Goal: Task Accomplishment & Management: Manage account settings

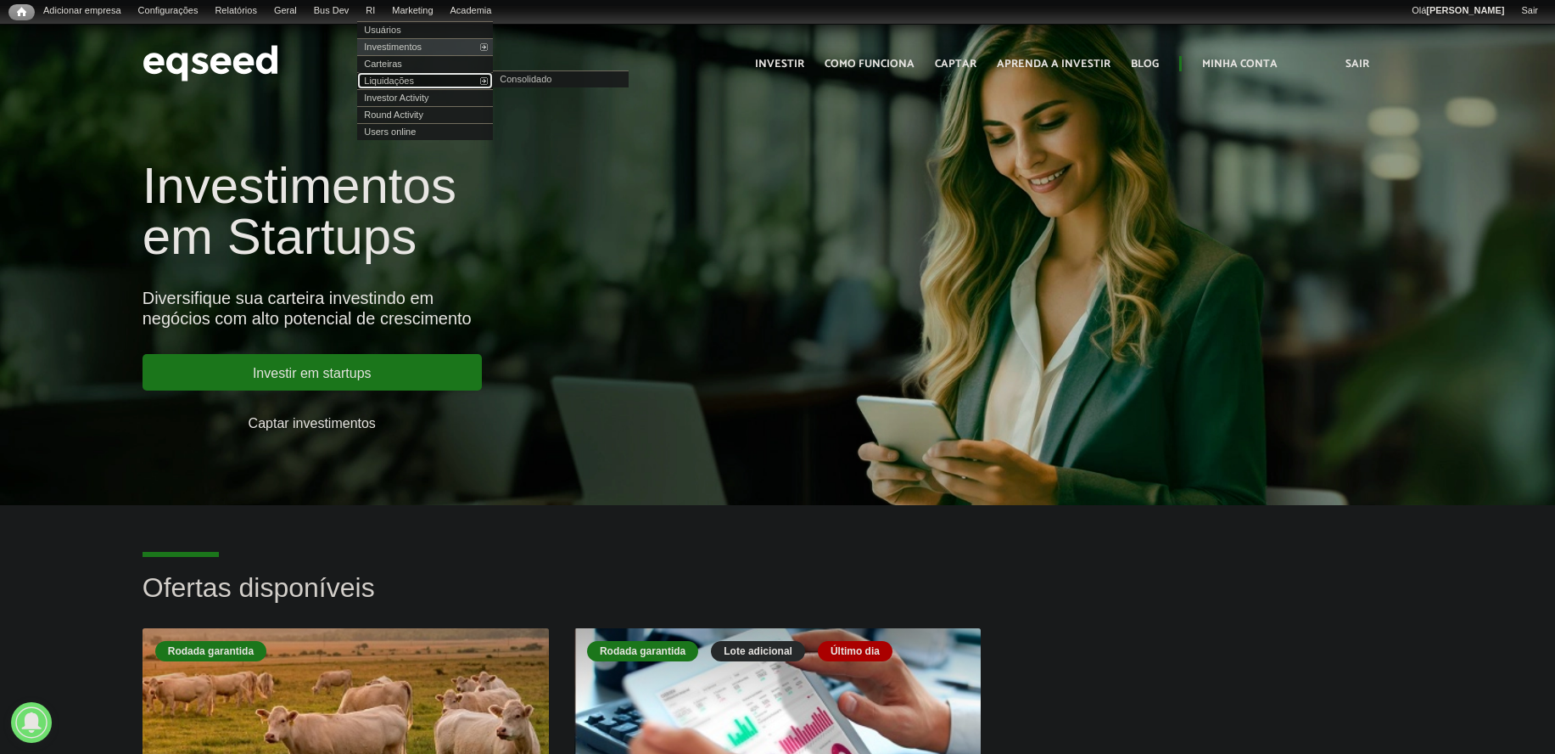
click at [423, 86] on link "Liquidações" at bounding box center [425, 80] width 136 height 17
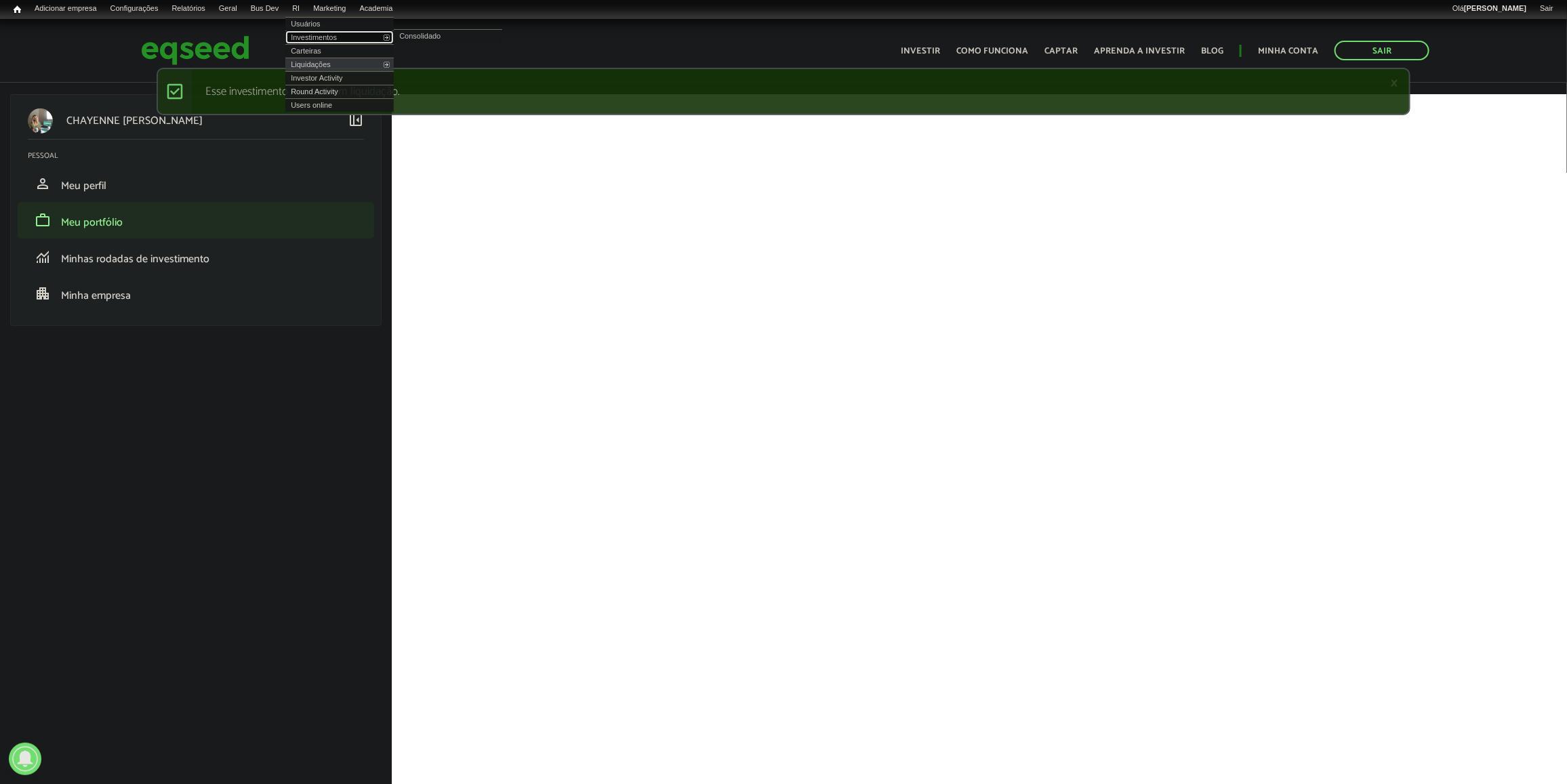
click at [327, 35] on link "Investimentos" at bounding box center [339, 37] width 109 height 14
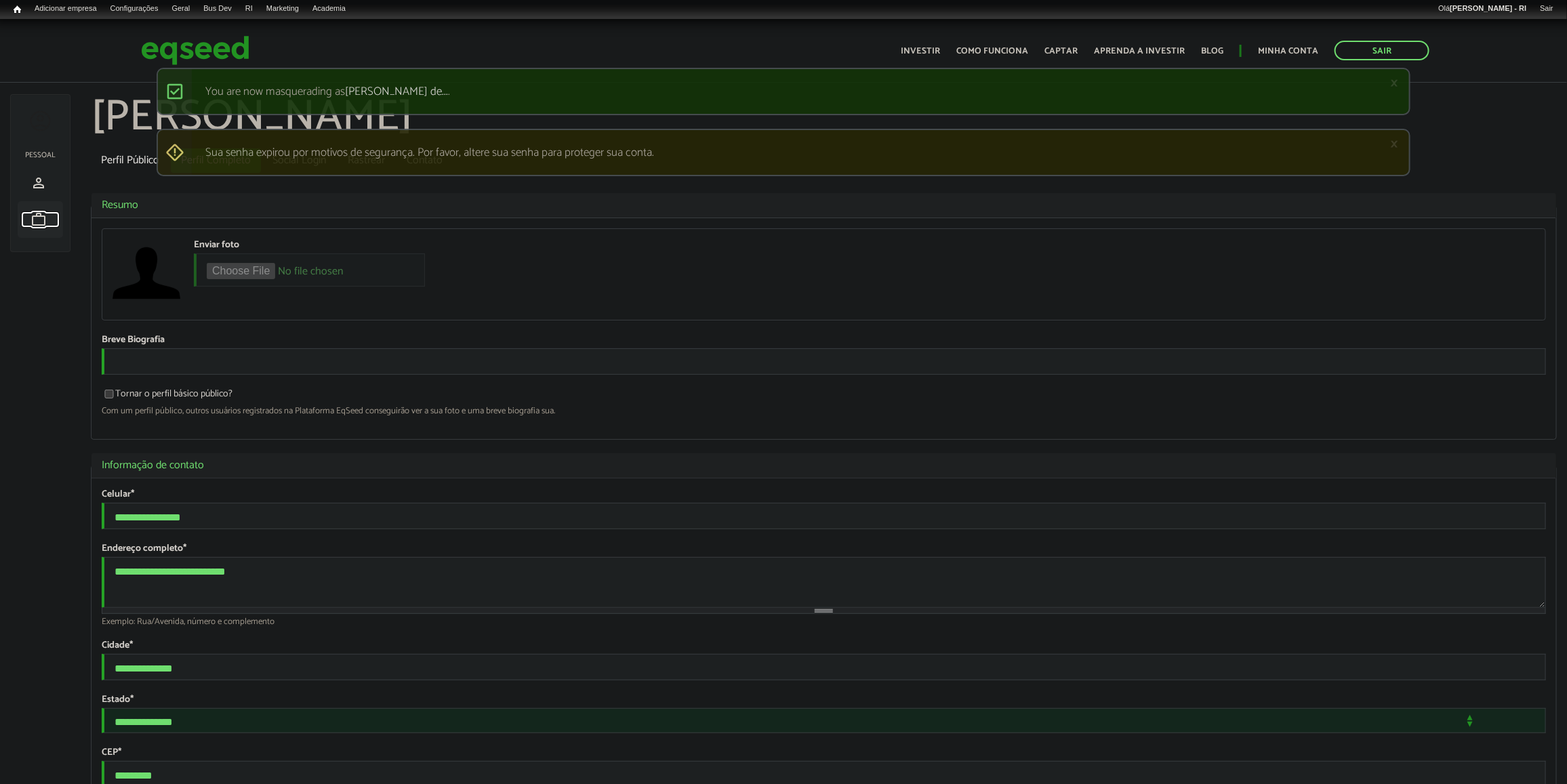
click at [29, 218] on link "work Meu portfólio" at bounding box center [40, 220] width 38 height 16
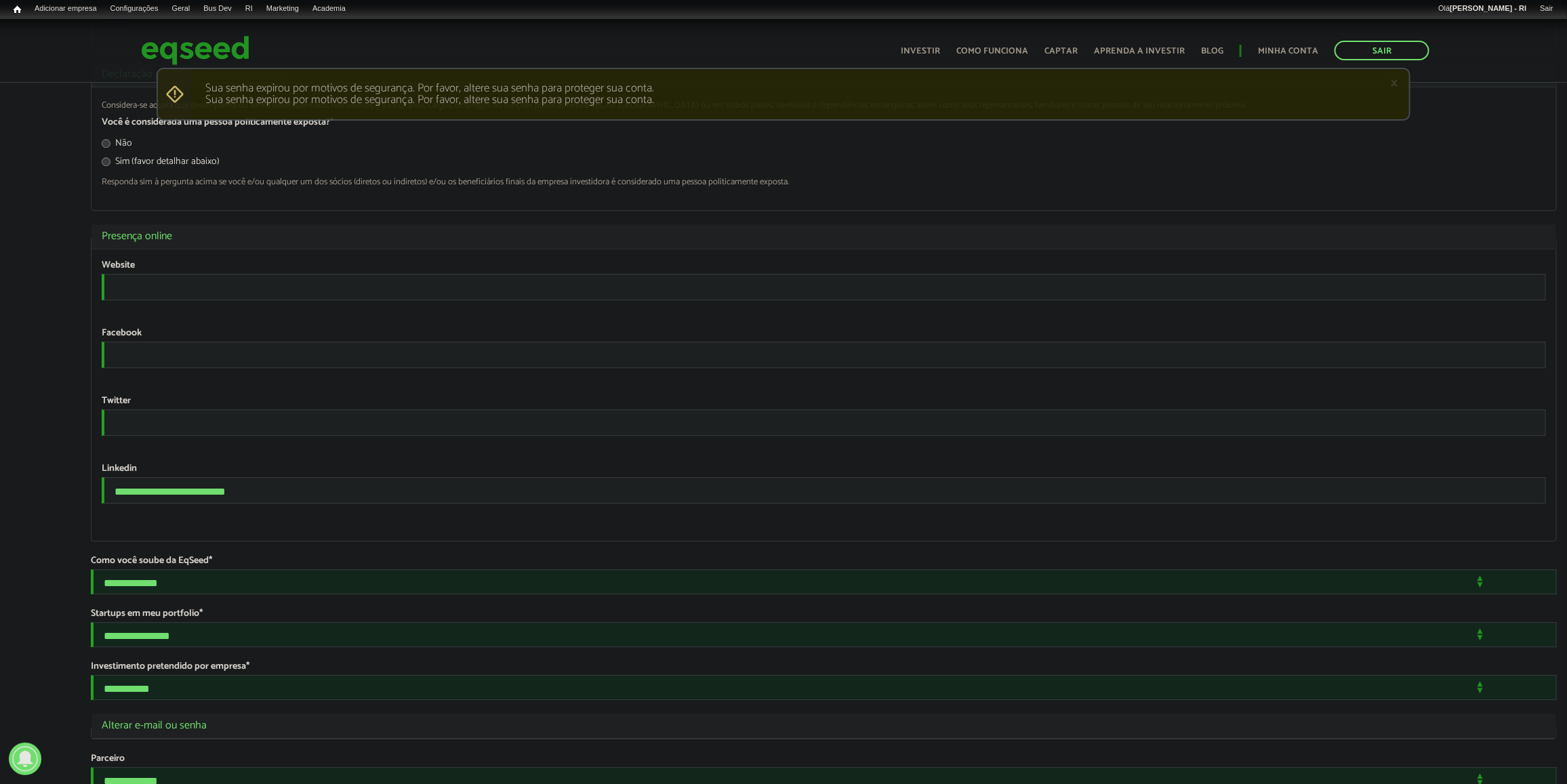
scroll to position [2294, 0]
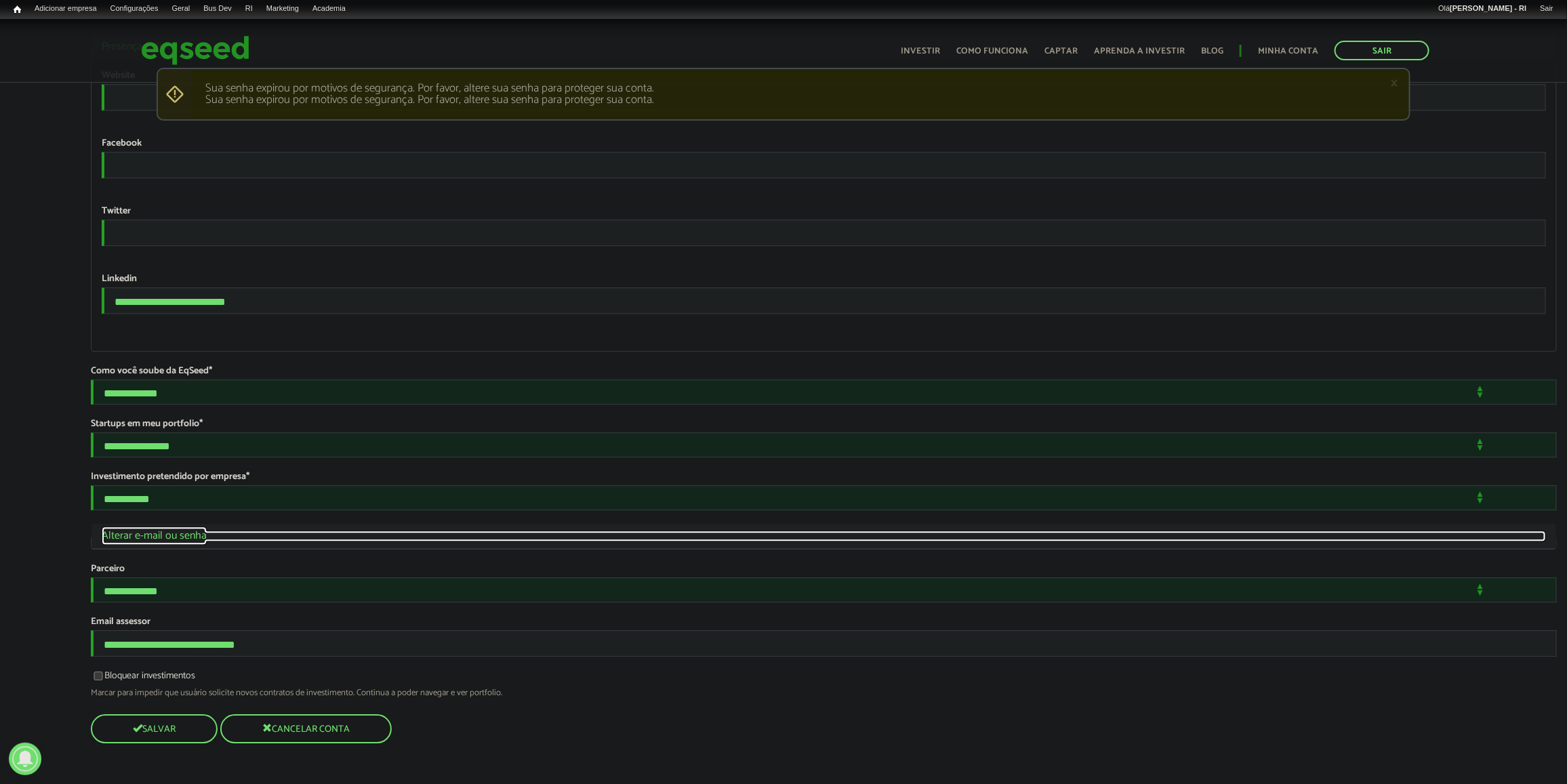
click at [213, 530] on link "Ocultar Alterar e-mail ou senha" at bounding box center [823, 536] width 1444 height 11
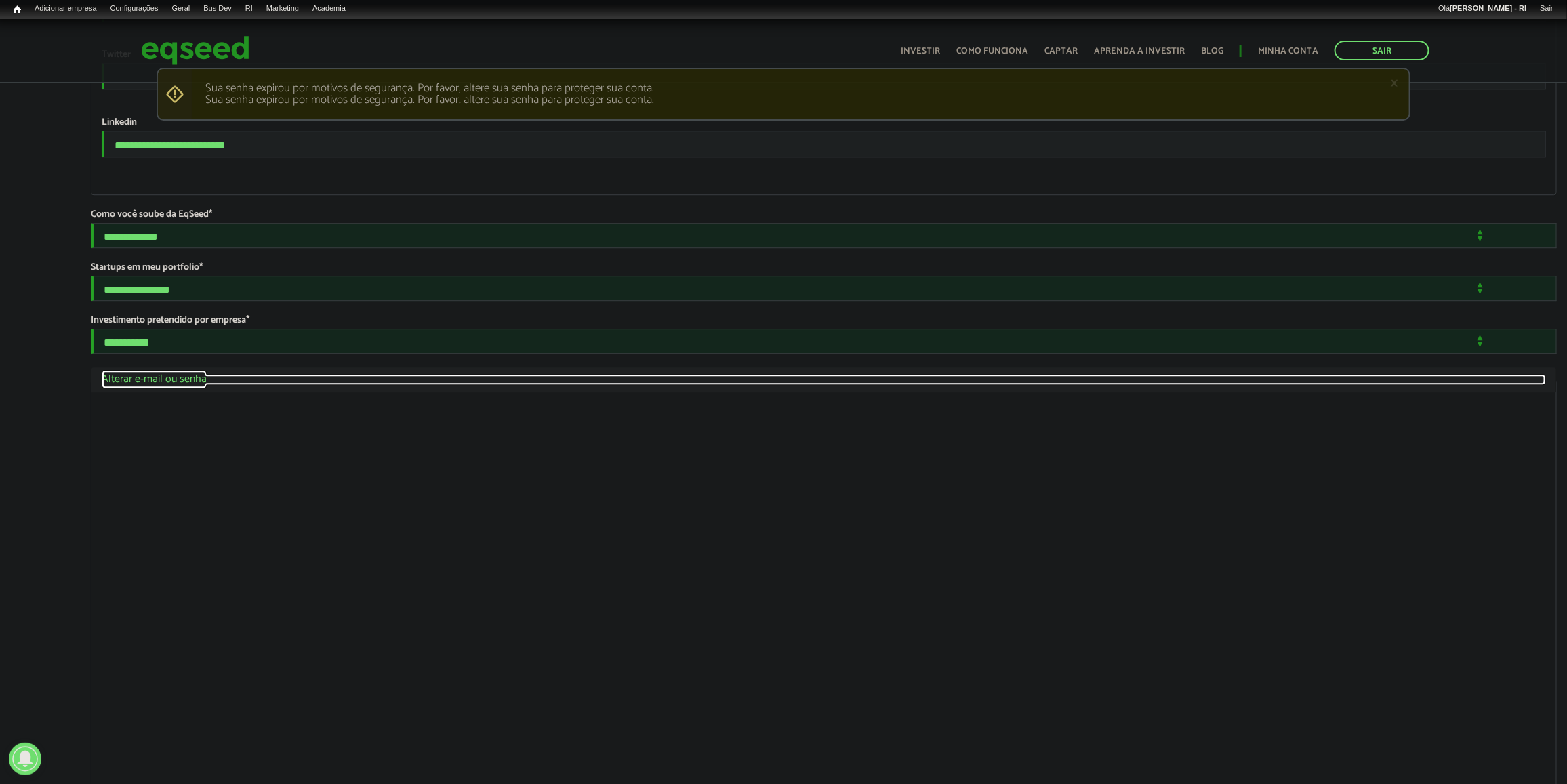
scroll to position [2587, 0]
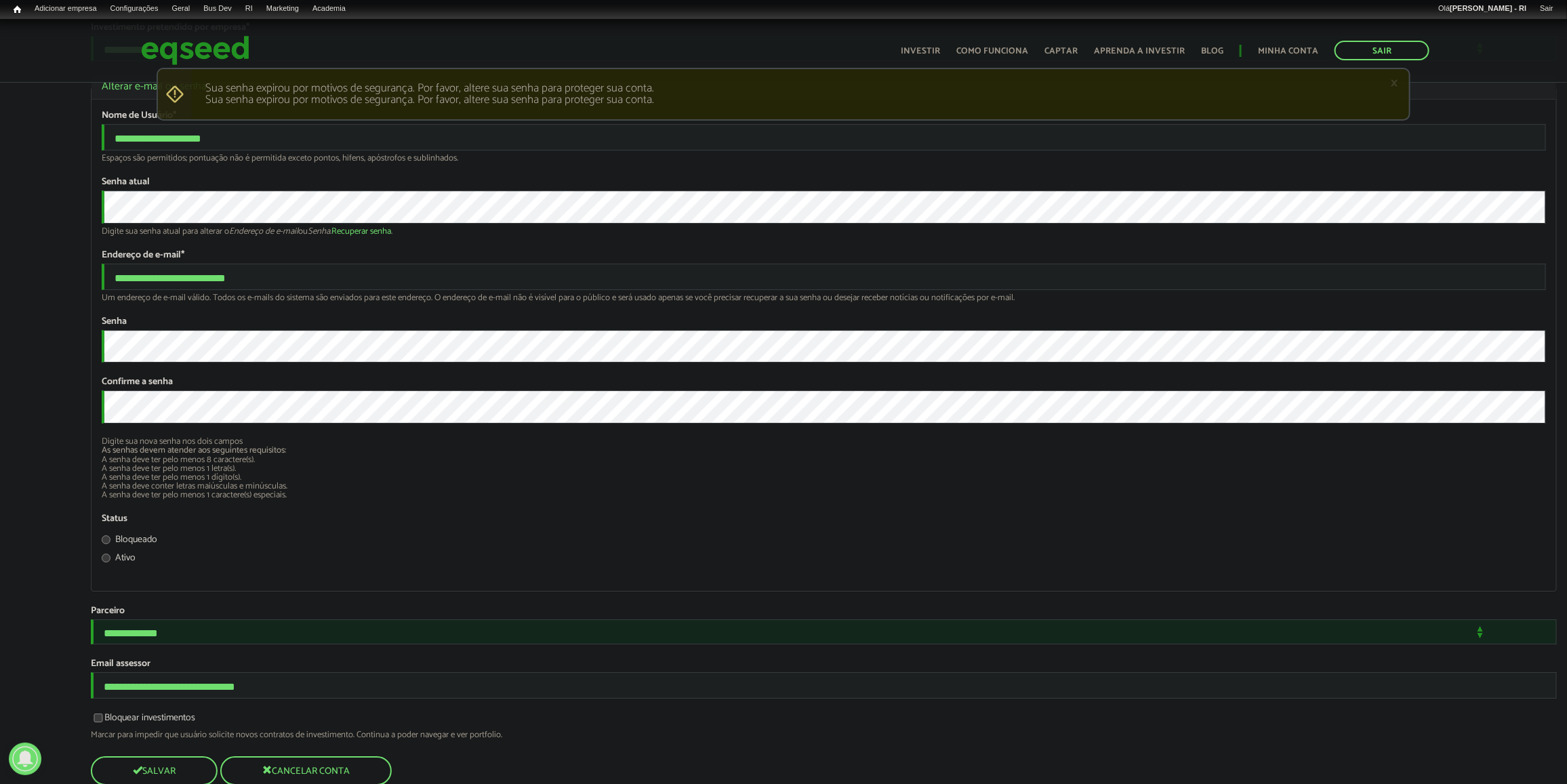
click at [470, 499] on div "Digite sua nova senha nos dois campos As senhas devem atender aos seguintes req…" at bounding box center [823, 468] width 1444 height 62
click at [468, 481] on li "A senha deve ter pelo menos 1 dígito(s)." at bounding box center [823, 477] width 1444 height 9
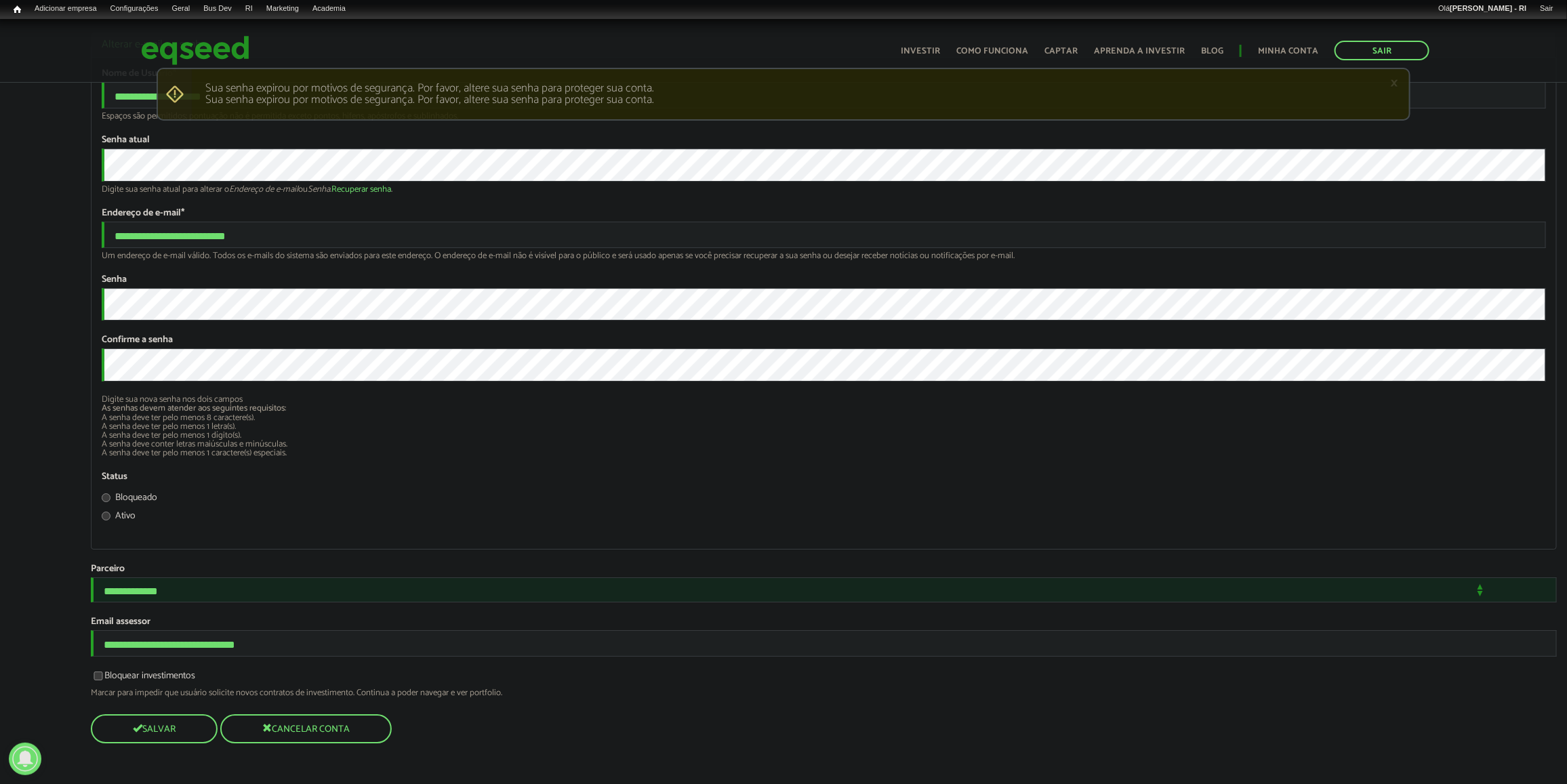
scroll to position [2794, 0]
click at [188, 730] on button "Salvar" at bounding box center [153, 728] width 124 height 26
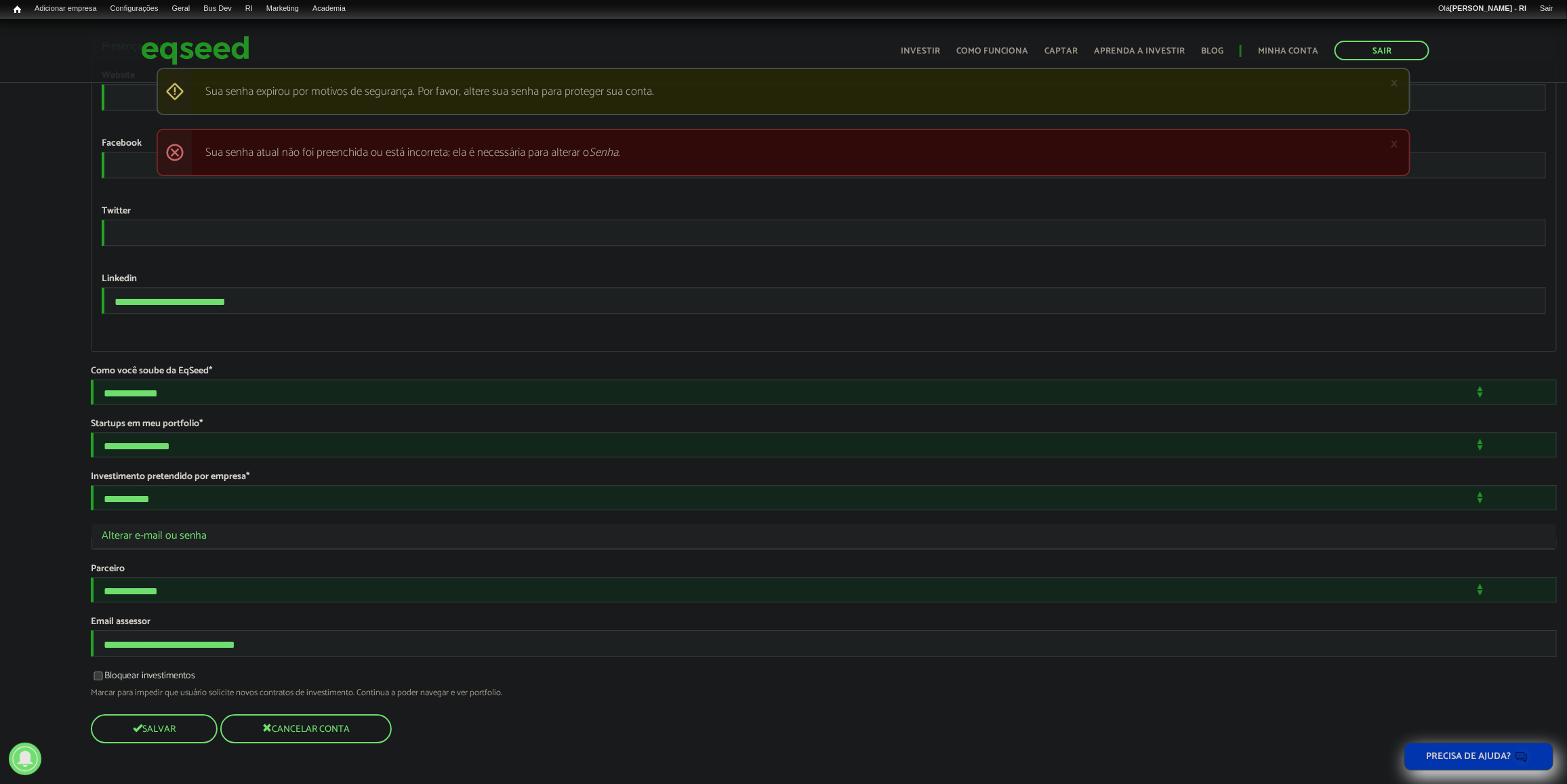
scroll to position [2293, 0]
click at [145, 524] on legend "Ocultar Alterar e-mail ou senha" at bounding box center [824, 536] width 1465 height 25
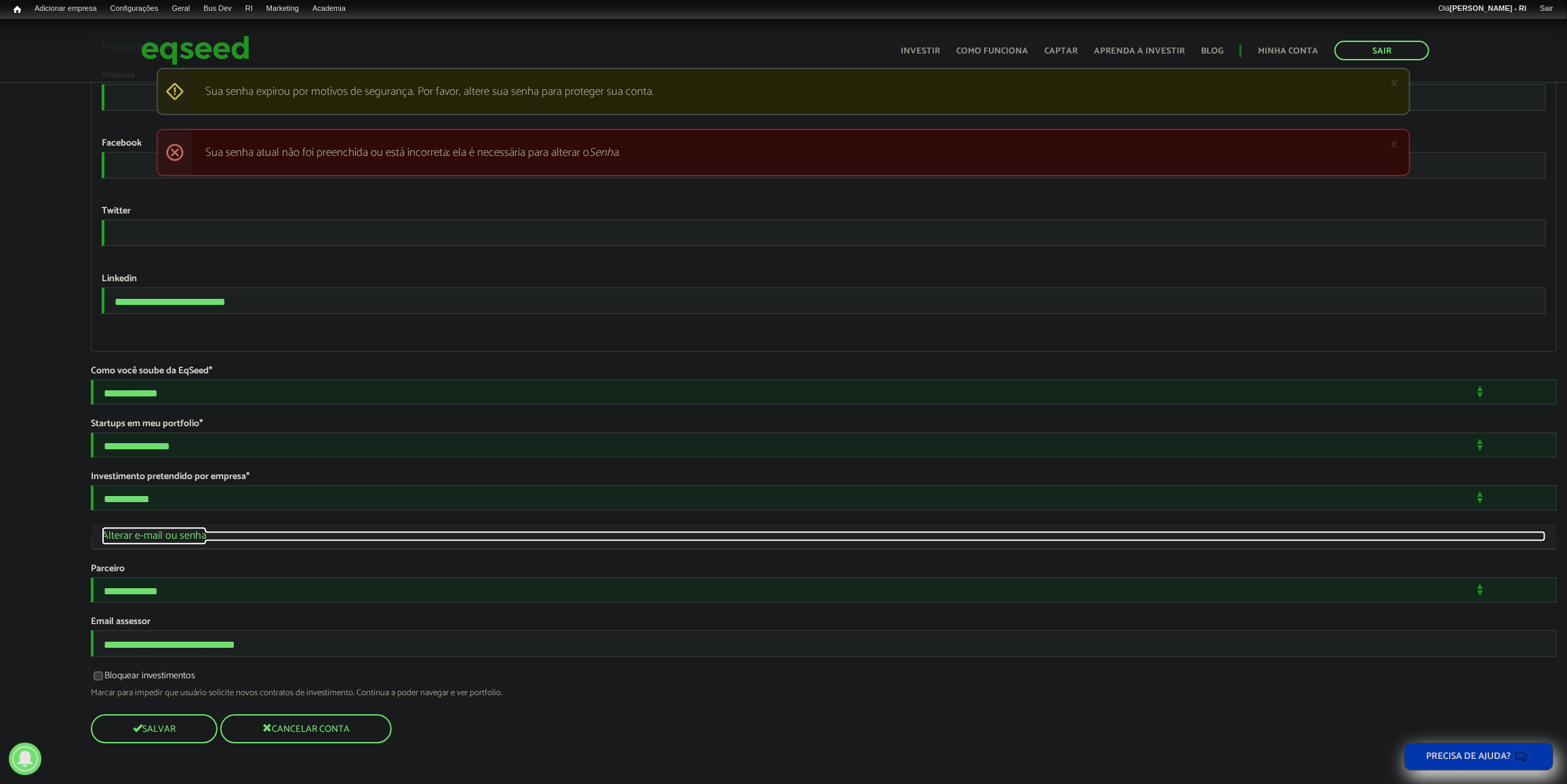
click at [145, 530] on link "Ocultar Alterar e-mail ou senha" at bounding box center [823, 536] width 1444 height 11
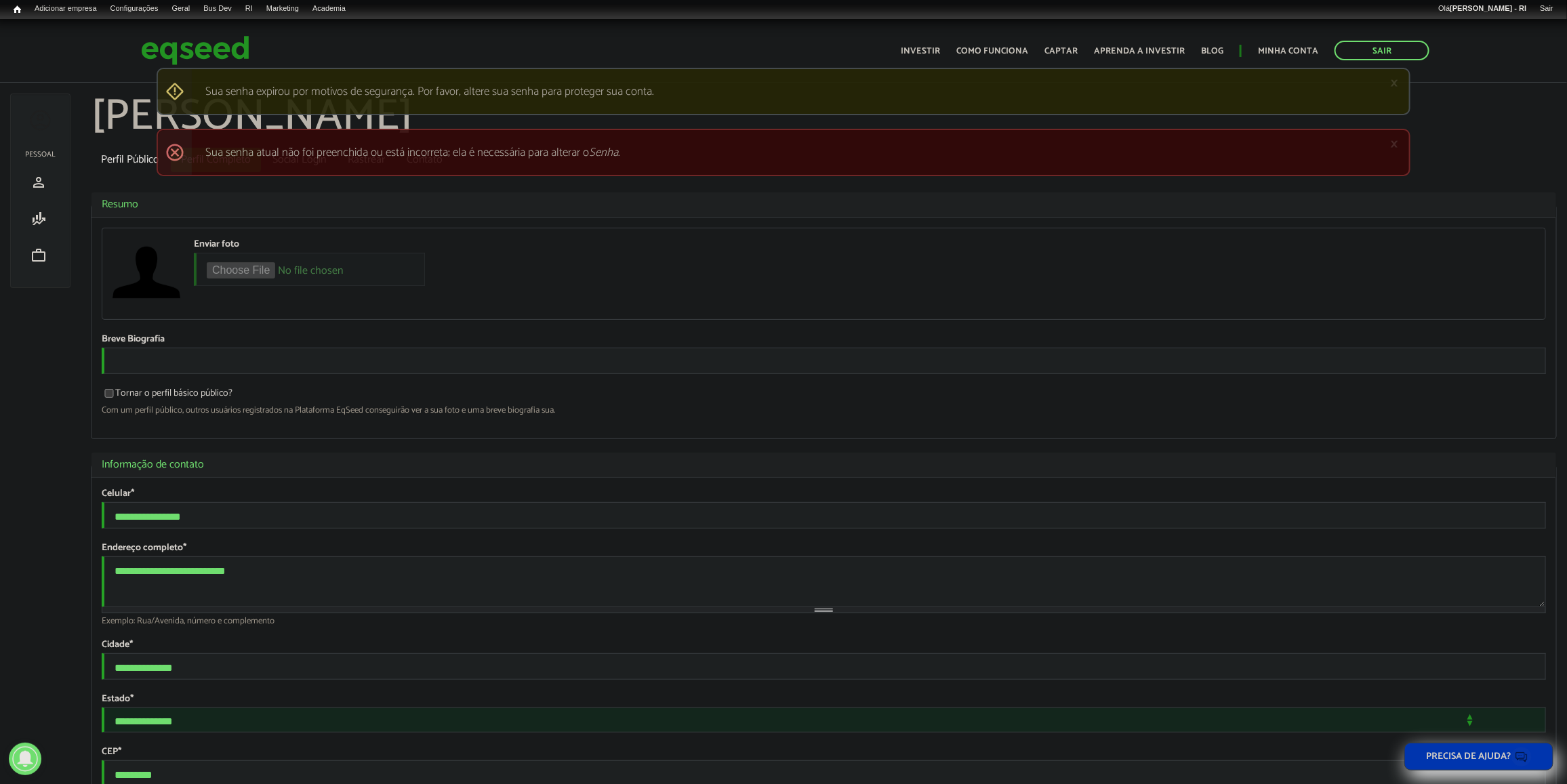
scroll to position [0, 0]
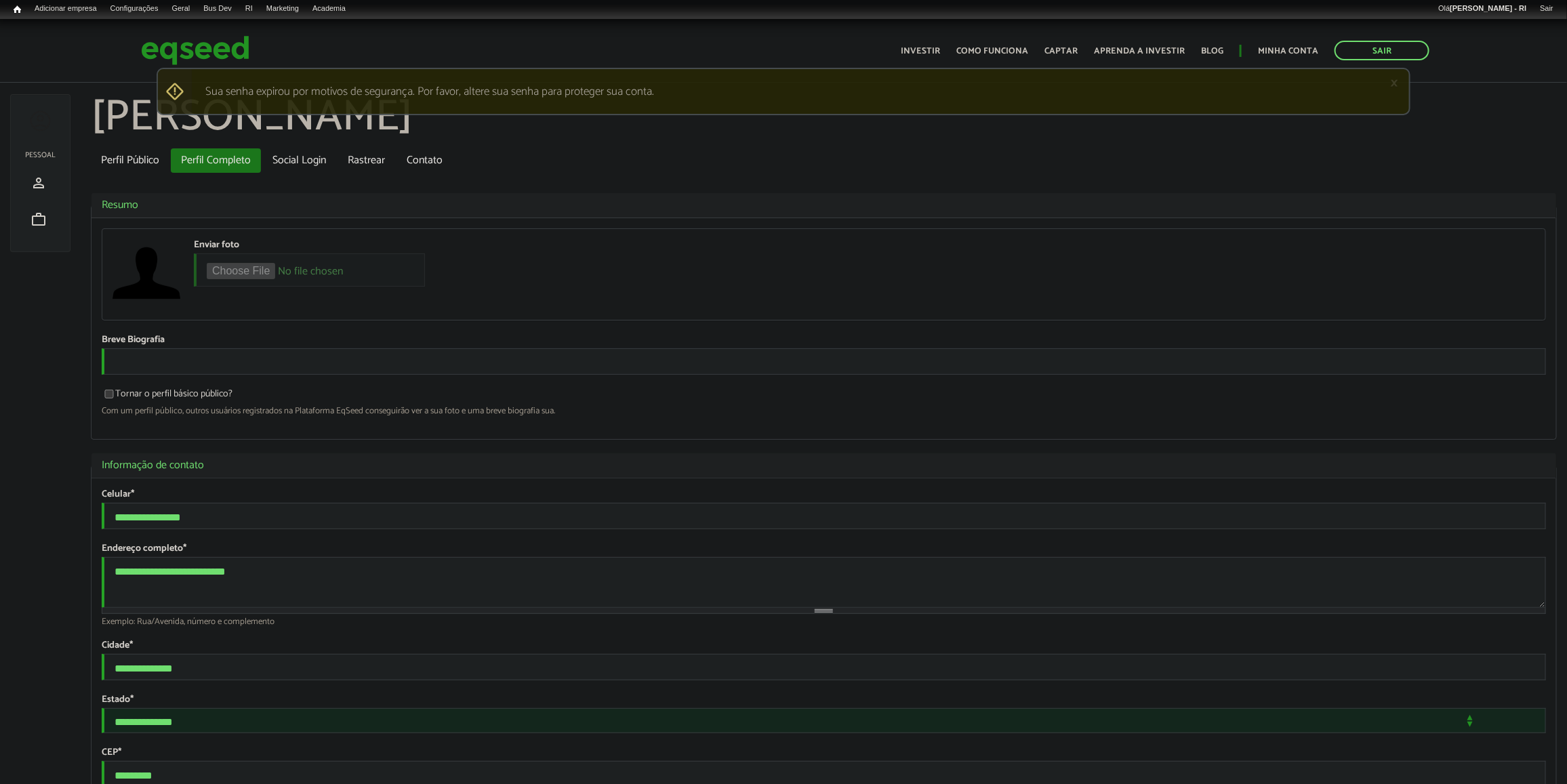
scroll to position [2294, 0]
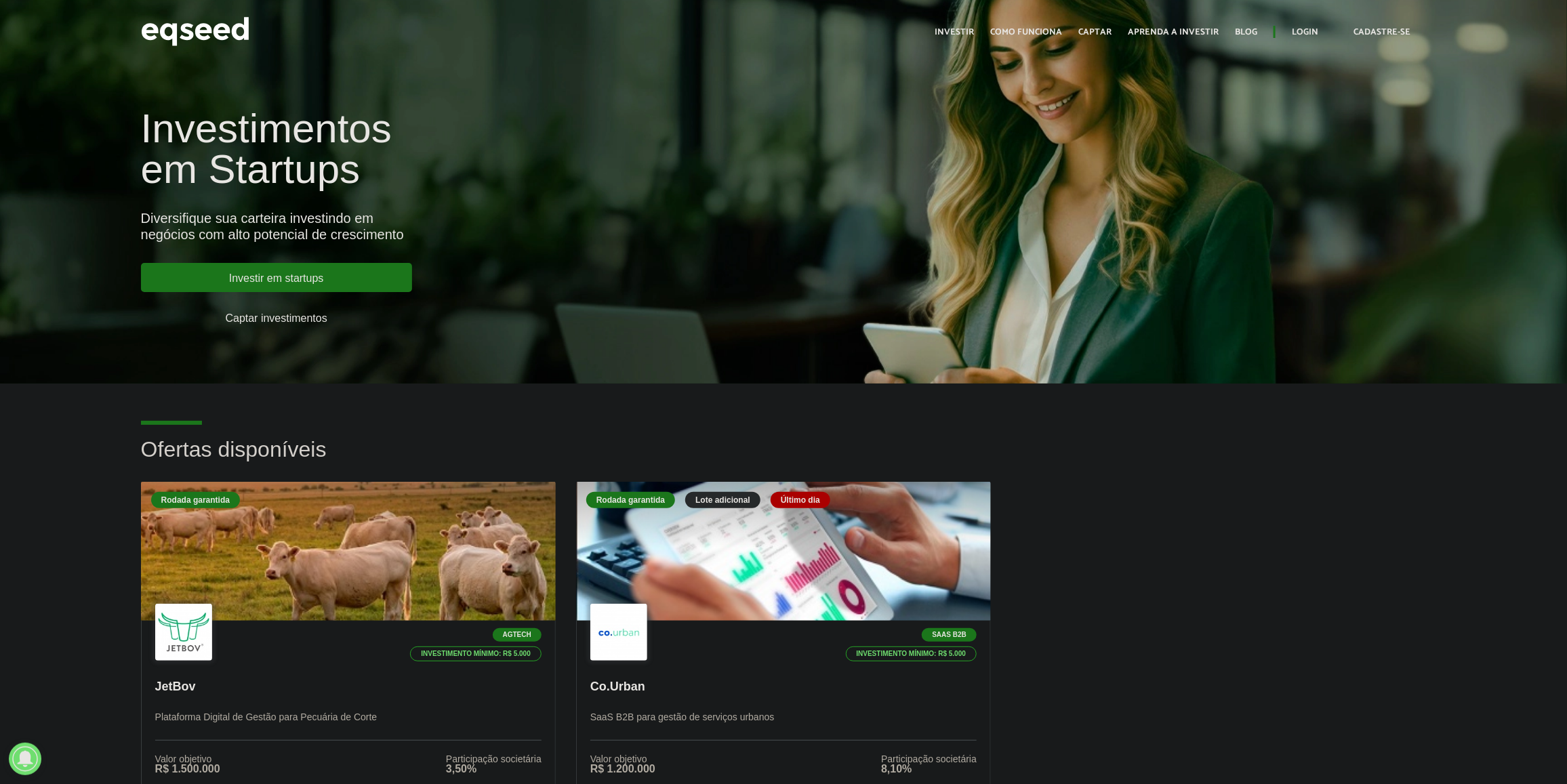
click at [1300, 22] on div "Toggle navigation Início Investir Como funciona Captar Aprenda a investir Blog …" at bounding box center [1182, 31] width 508 height 36
click at [1303, 28] on link "Login" at bounding box center [1304, 32] width 26 height 9
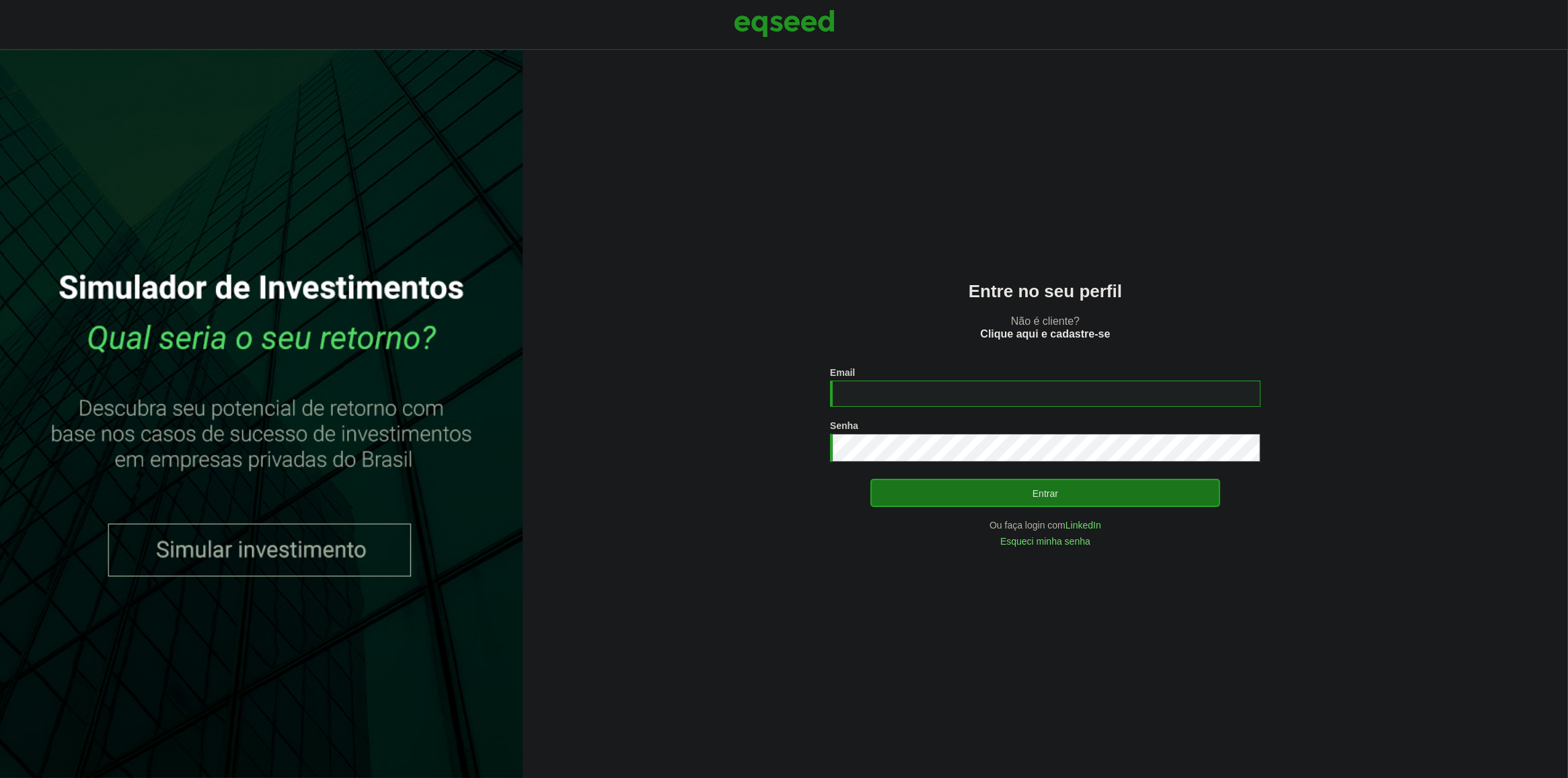
type input "**********"
click at [980, 474] on div "**********" at bounding box center [1045, 456] width 430 height 178
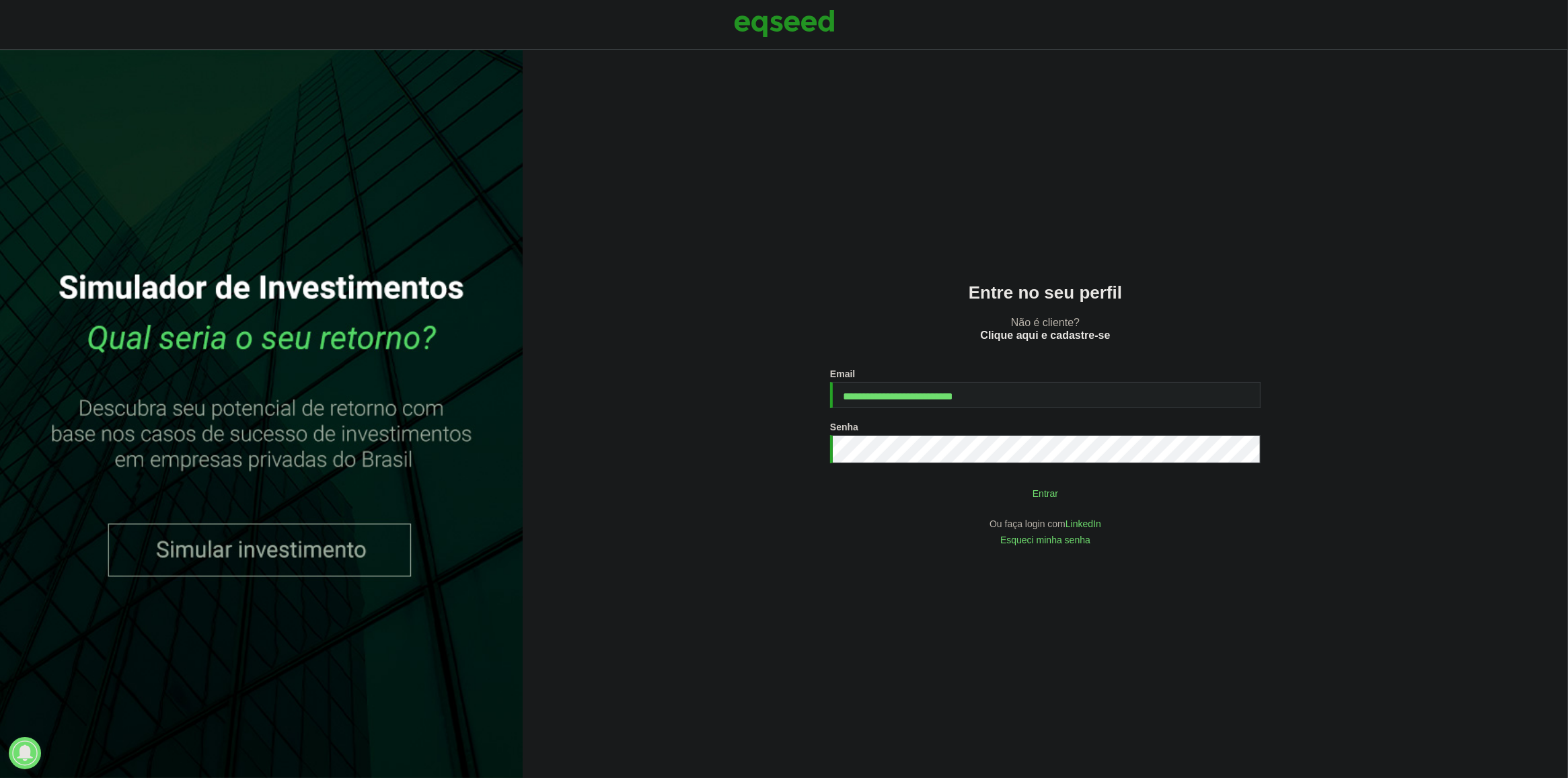
click at [977, 484] on button "Entrar" at bounding box center [1045, 493] width 350 height 25
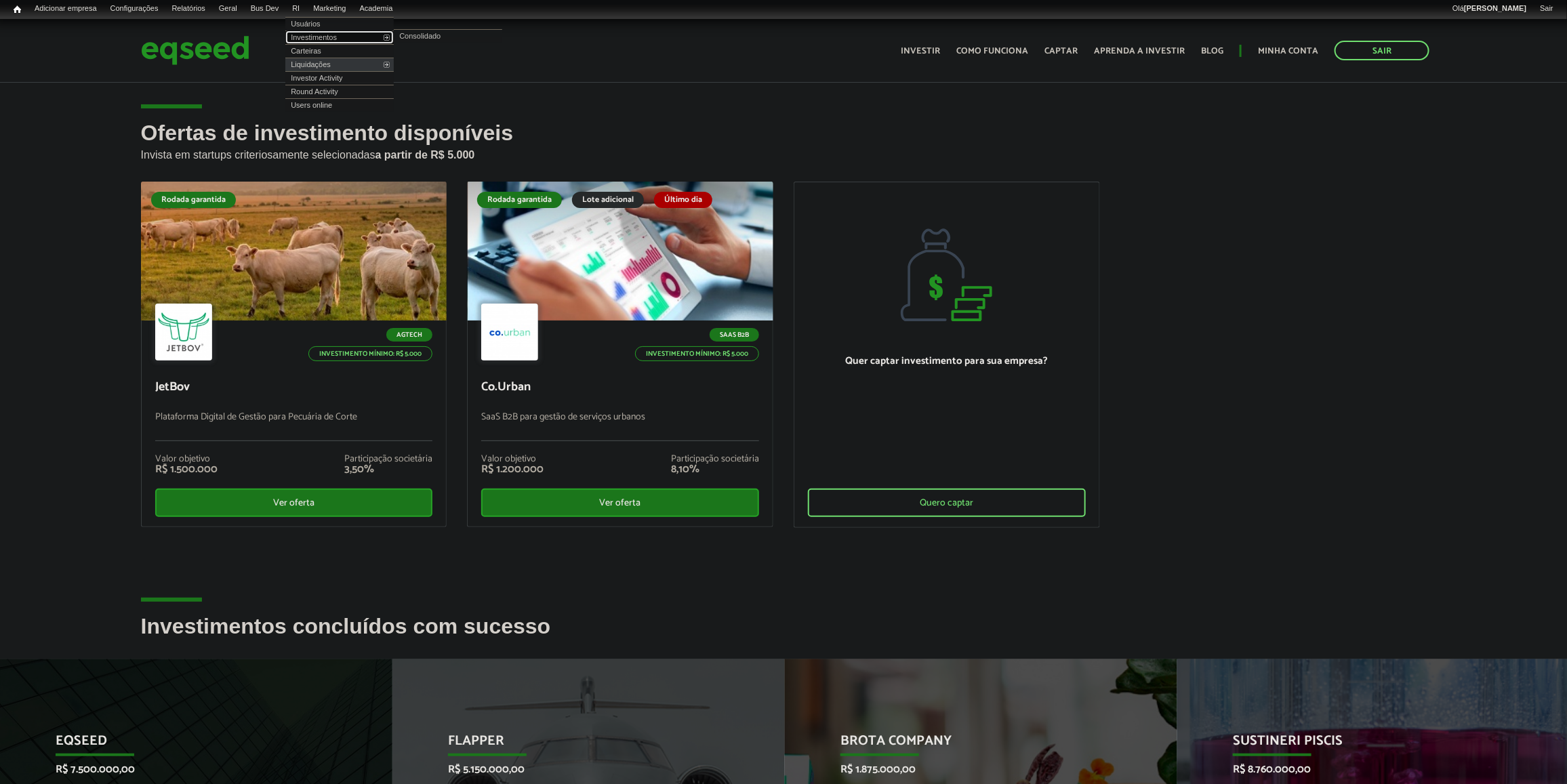
click at [329, 34] on link "Investimentos" at bounding box center [339, 37] width 109 height 14
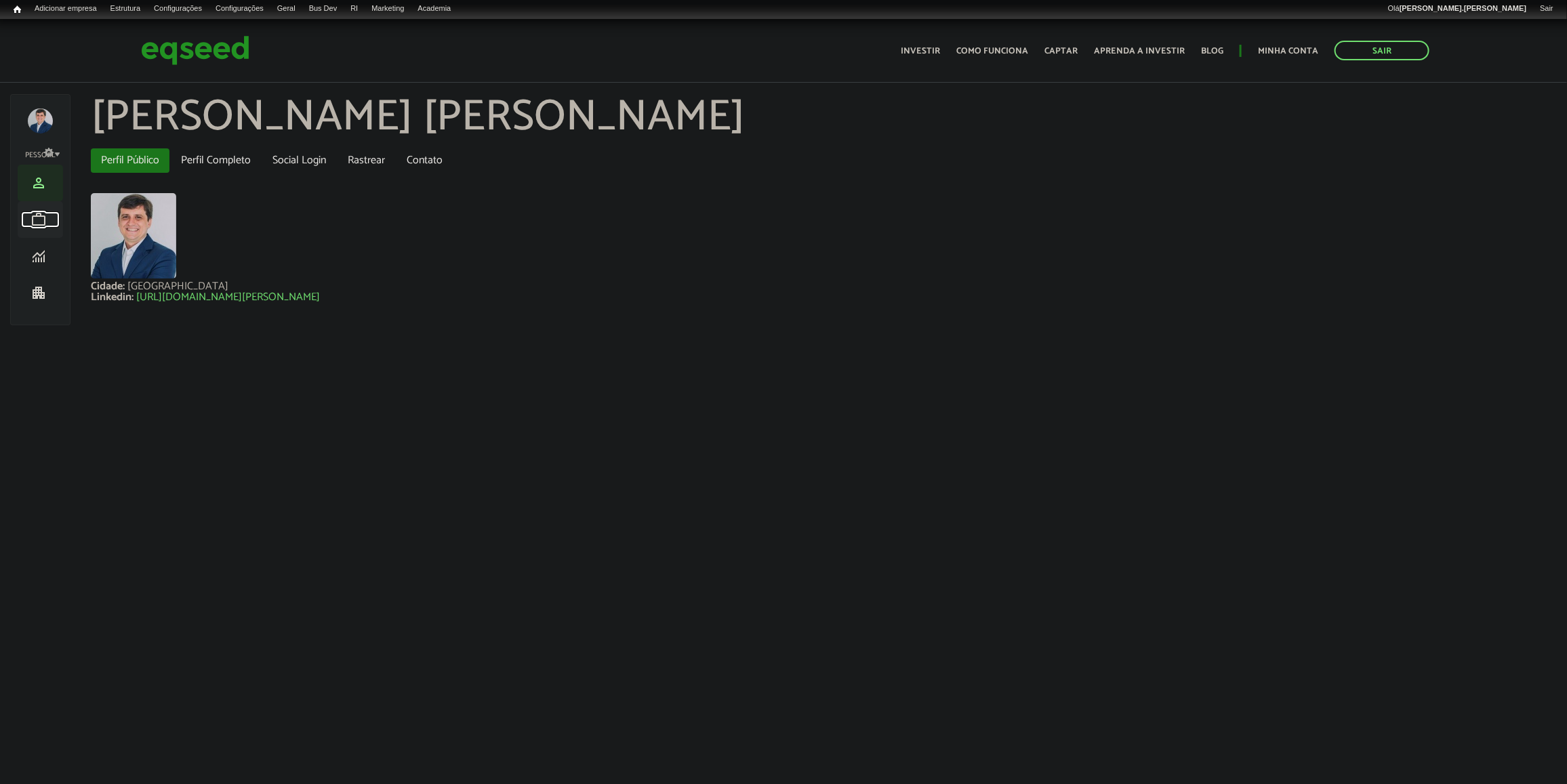
click at [46, 218] on span "work" at bounding box center [38, 220] width 16 height 16
